Goal: Find specific page/section: Find specific page/section

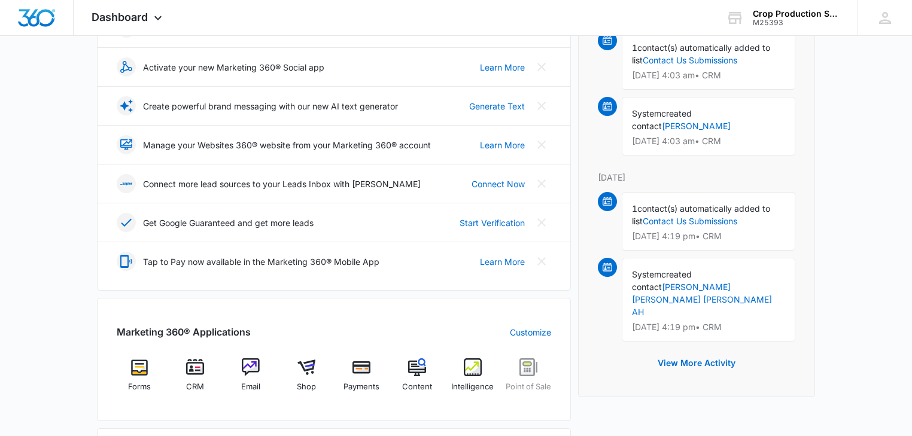
scroll to position [239, 0]
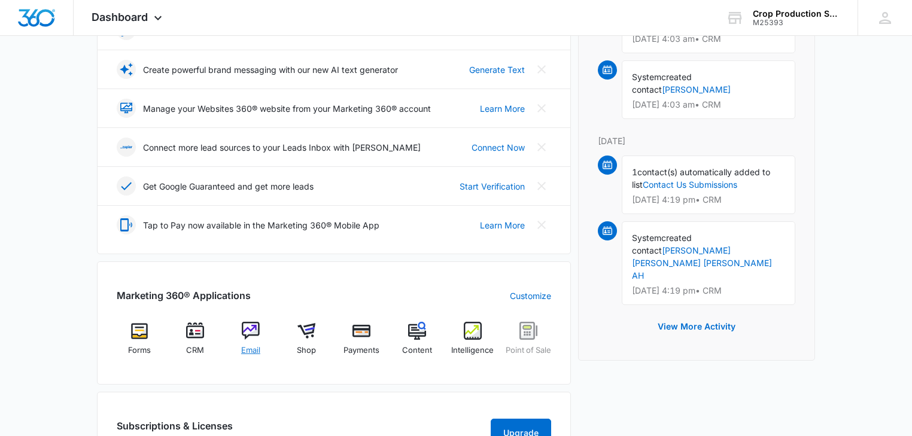
click at [247, 329] on img at bounding box center [251, 331] width 18 height 18
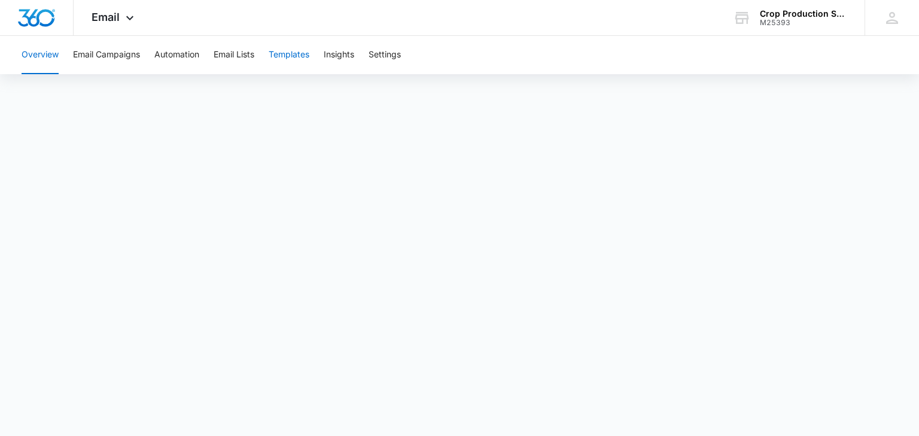
click at [290, 55] on button "Templates" at bounding box center [289, 55] width 41 height 38
click at [93, 51] on button "Email Campaigns" at bounding box center [106, 55] width 67 height 38
click at [293, 54] on button "Templates" at bounding box center [289, 55] width 41 height 38
click at [101, 55] on button "Email Campaigns" at bounding box center [106, 55] width 67 height 38
click at [299, 57] on button "Templates" at bounding box center [289, 55] width 41 height 38
